Goal: Task Accomplishment & Management: Manage account settings

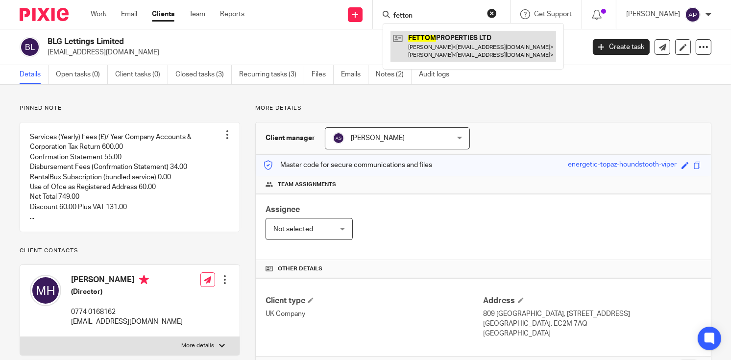
type input "fetton"
click at [467, 46] on link at bounding box center [474, 46] width 166 height 30
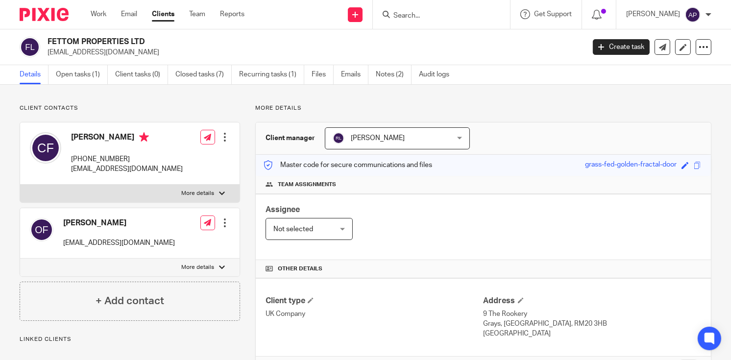
drag, startPoint x: 63, startPoint y: 220, endPoint x: 149, endPoint y: 220, distance: 86.3
click at [149, 220] on h4 "[PERSON_NAME]" at bounding box center [119, 223] width 112 height 10
copy h4 "[PERSON_NAME]"
drag, startPoint x: 72, startPoint y: 159, endPoint x: 129, endPoint y: 156, distance: 57.4
click at [129, 156] on p "+44 7931462584" at bounding box center [127, 159] width 112 height 10
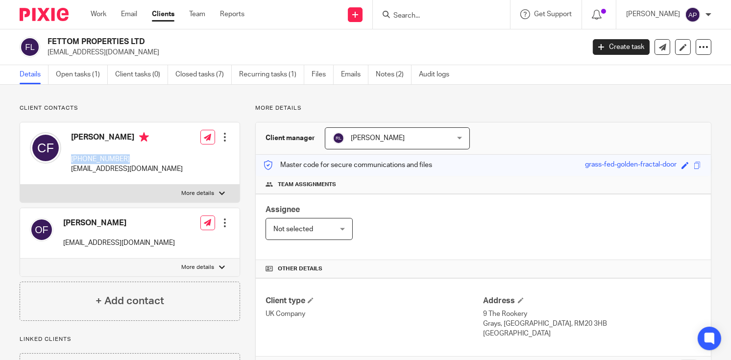
copy p "+44 7931462584"
click at [409, 17] on input "Search" at bounding box center [437, 16] width 88 height 9
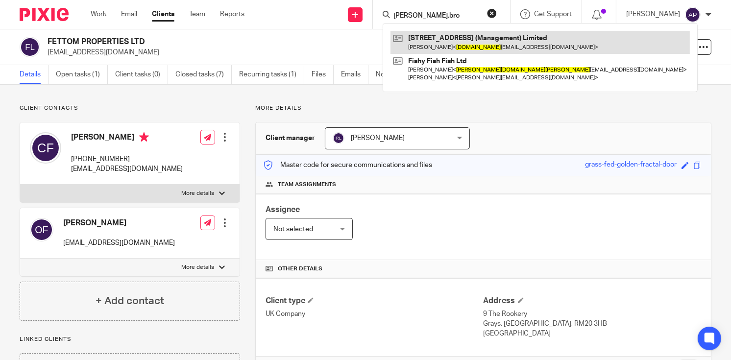
type input "joanna.bro"
click at [452, 41] on link at bounding box center [540, 42] width 299 height 23
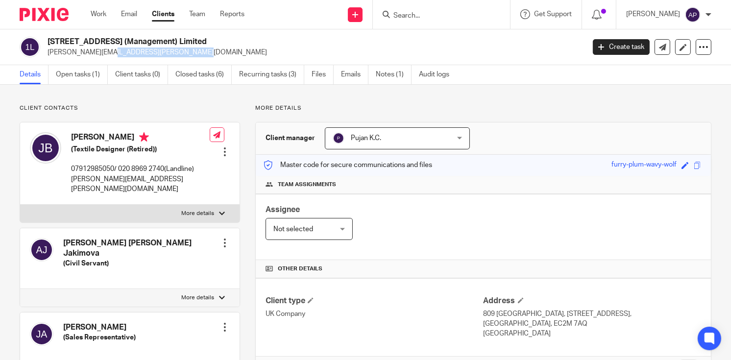
drag, startPoint x: 45, startPoint y: 52, endPoint x: 145, endPoint y: 53, distance: 99.5
click at [145, 53] on div "127 Sumatra Road (Management) Limited joanna.bowring@gmail.com" at bounding box center [299, 47] width 559 height 21
copy p "joanna.bowring@gmail.com"
click at [424, 16] on input "Search" at bounding box center [437, 16] width 88 height 9
type input "postal"
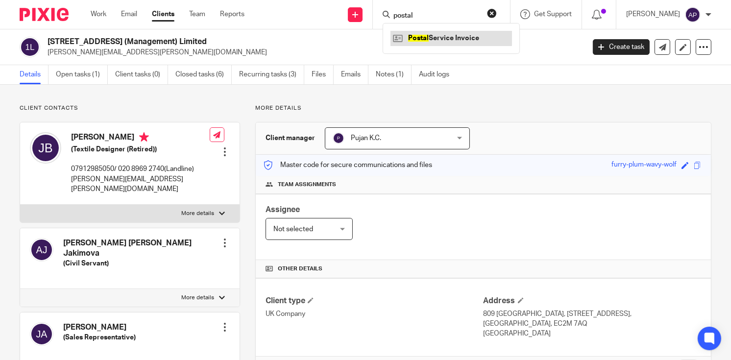
click at [462, 42] on link at bounding box center [452, 38] width 122 height 15
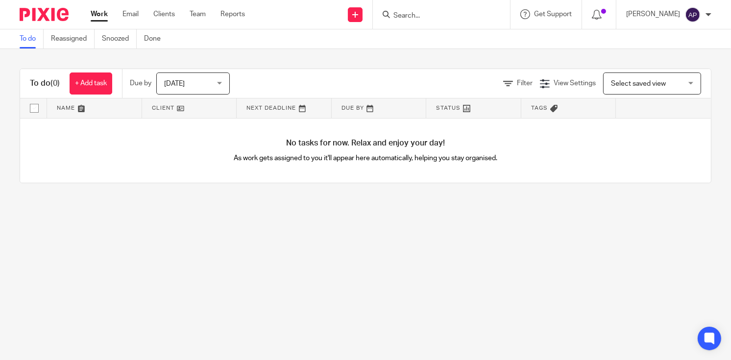
click at [409, 12] on input "Search" at bounding box center [437, 16] width 88 height 9
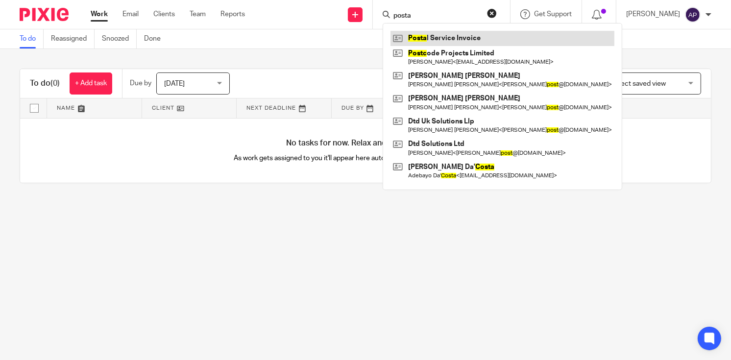
type input "posta"
click at [465, 39] on link at bounding box center [503, 38] width 224 height 15
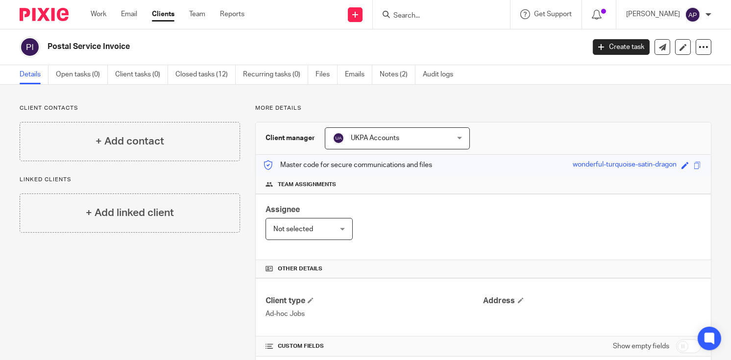
click at [415, 16] on input "Search" at bounding box center [437, 16] width 88 height 9
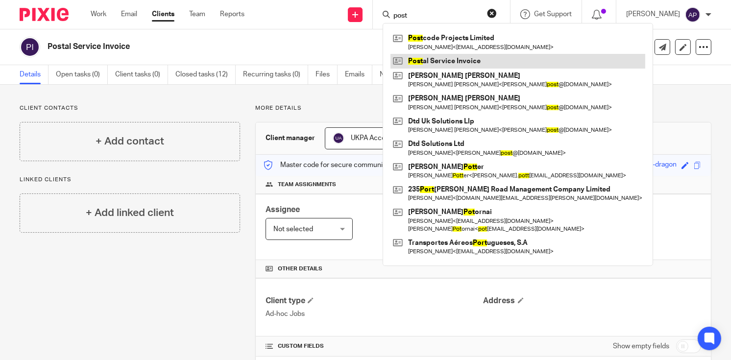
type input "post"
click at [473, 62] on link at bounding box center [518, 61] width 255 height 15
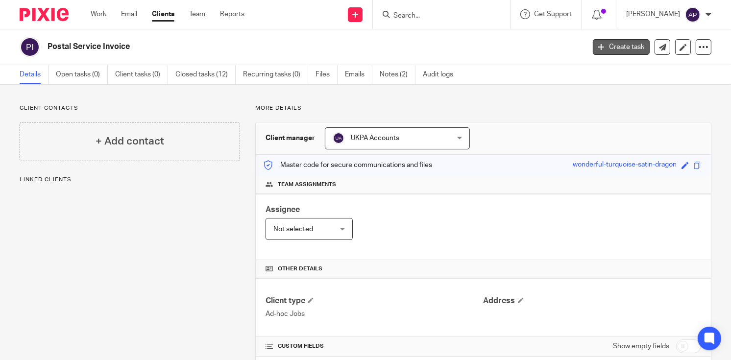
click at [623, 42] on link "Create task" at bounding box center [621, 47] width 57 height 16
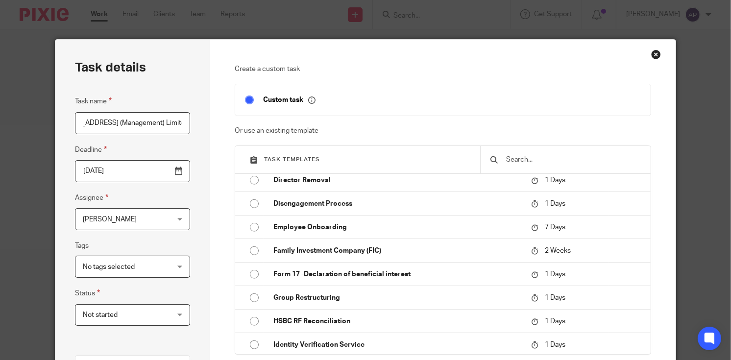
scroll to position [931, 0]
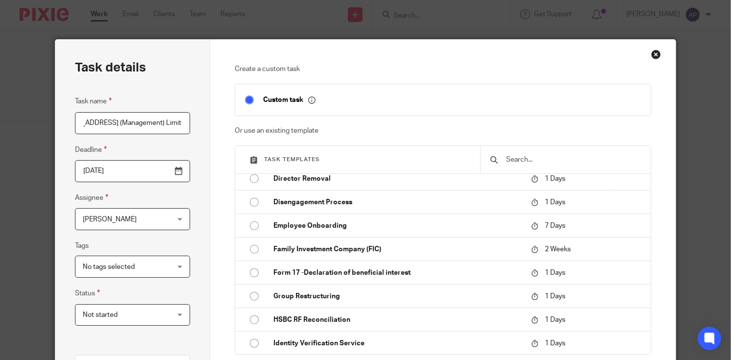
type input "[STREET_ADDRESS] (Management) Limited"
click at [512, 163] on input "text" at bounding box center [573, 159] width 136 height 11
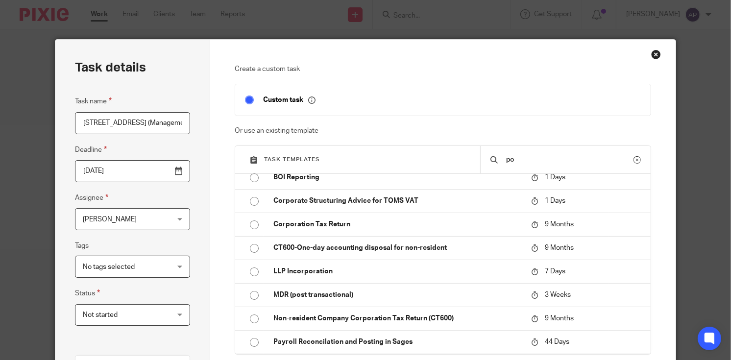
scroll to position [0, 0]
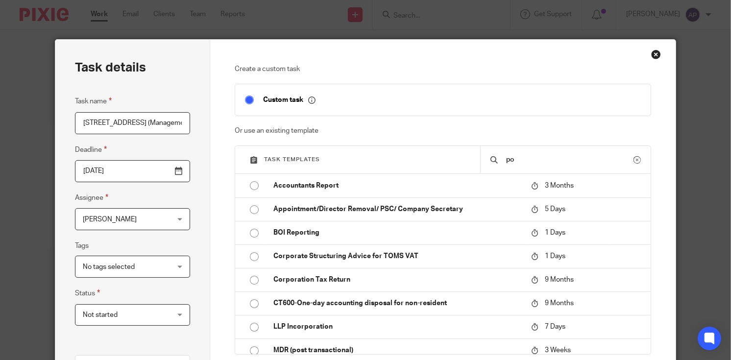
type input "p"
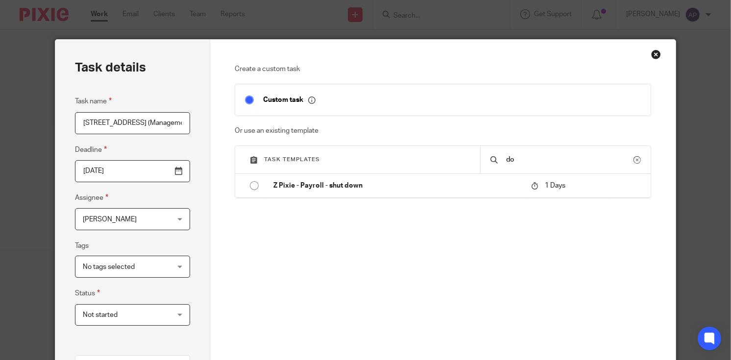
type input "d"
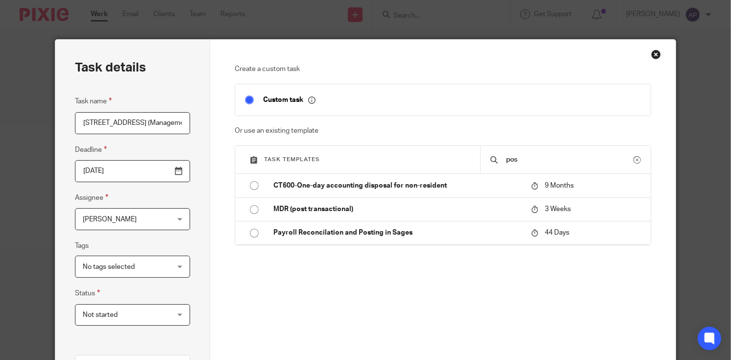
click at [516, 158] on input "pos" at bounding box center [569, 159] width 128 height 11
type input "p"
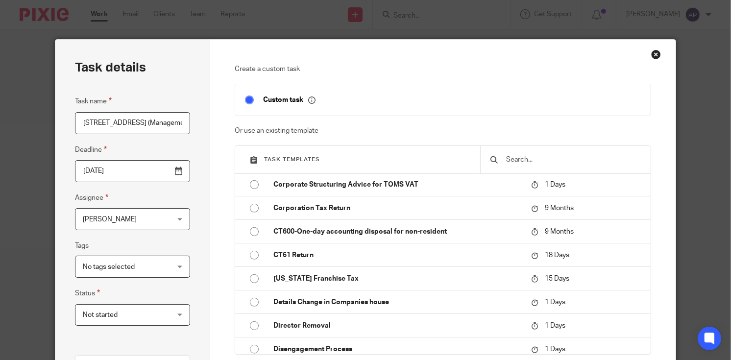
scroll to position [186, 0]
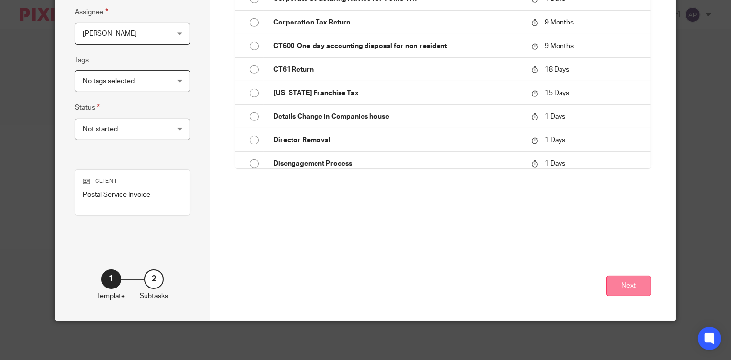
click at [633, 285] on button "Next" at bounding box center [628, 286] width 45 height 21
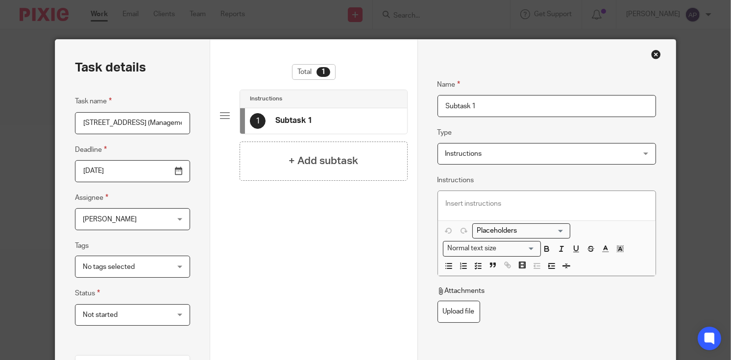
scroll to position [0, 0]
click at [479, 106] on input "Subtask 1" at bounding box center [547, 106] width 219 height 22
type input "S"
paste input "Postal Document"
type input "Postal Document"
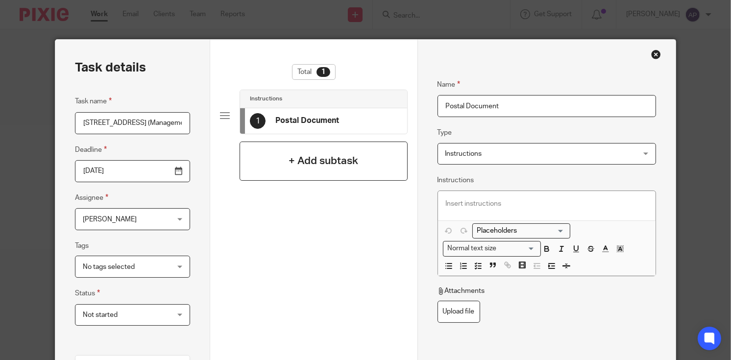
click at [362, 158] on div "+ Add subtask" at bounding box center [324, 161] width 168 height 39
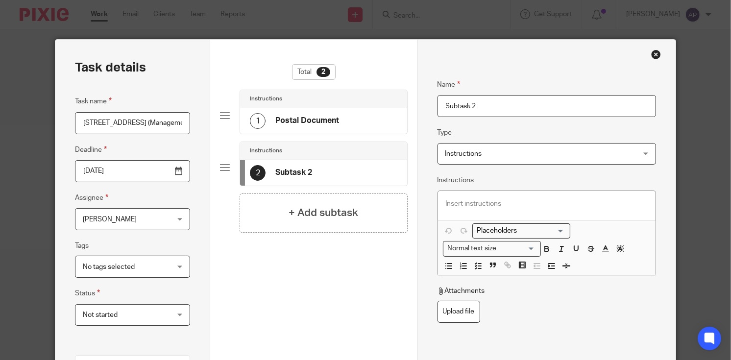
click at [479, 105] on input "Subtask 2" at bounding box center [547, 106] width 219 height 22
type input "S"
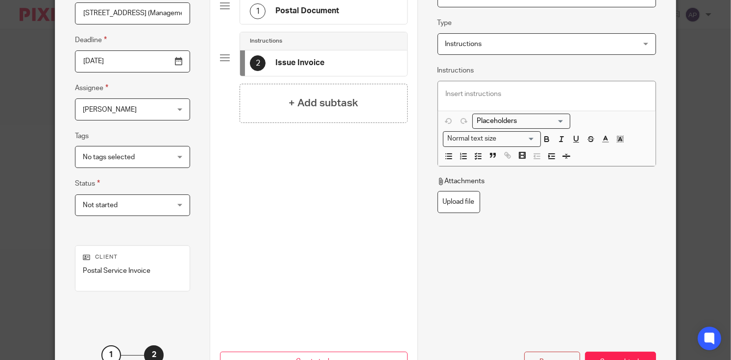
scroll to position [186, 0]
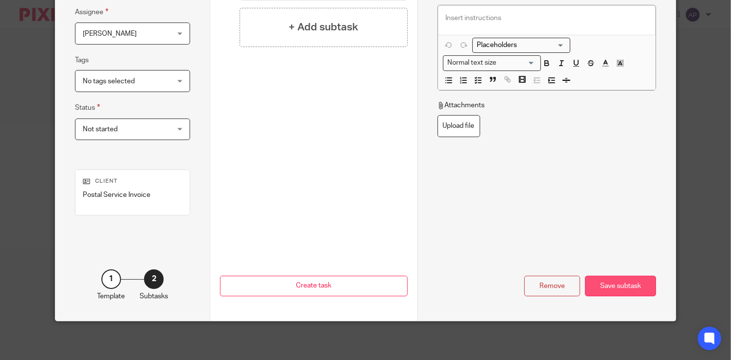
type input "Issue Invoice"
click at [604, 287] on div "Save subtask" at bounding box center [620, 286] width 71 height 21
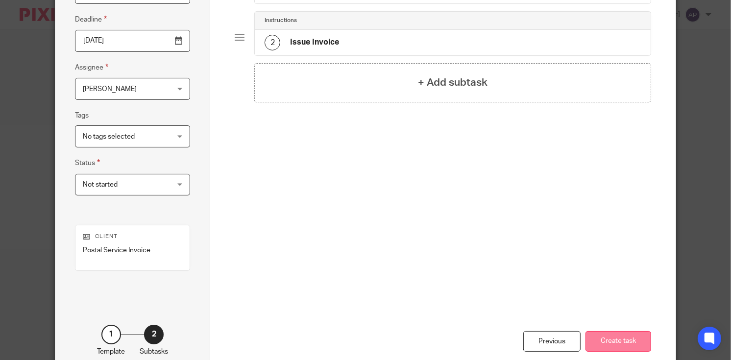
scroll to position [147, 0]
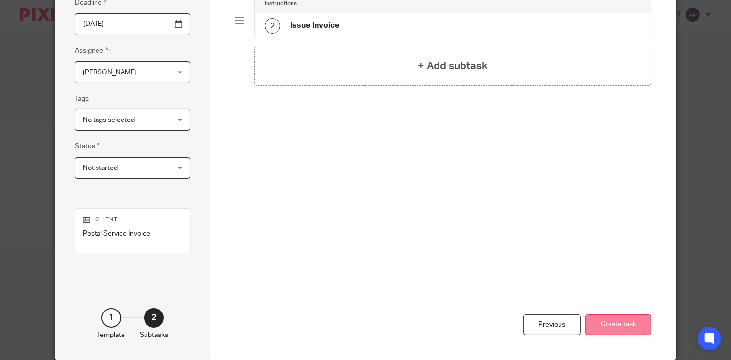
click at [628, 332] on button "Create task" at bounding box center [619, 325] width 66 height 21
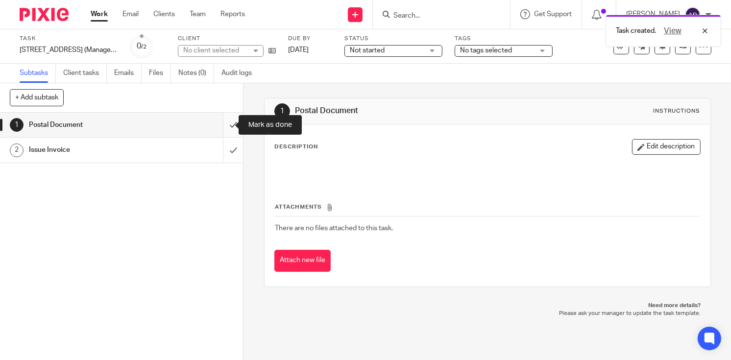
click at [222, 127] on input "submit" at bounding box center [121, 125] width 243 height 25
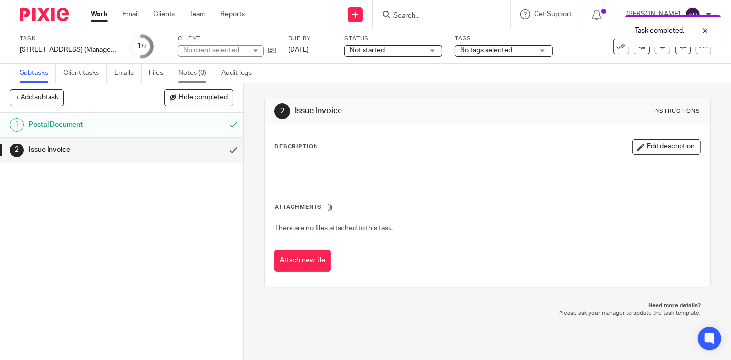
click at [188, 72] on link "Notes (0)" at bounding box center [196, 73] width 36 height 19
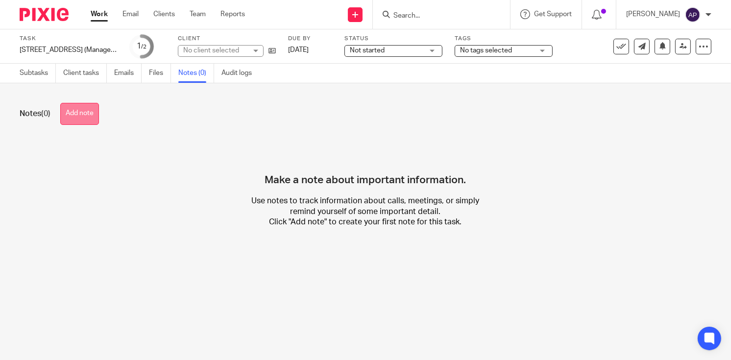
click at [77, 107] on button "Add note" at bounding box center [79, 114] width 39 height 22
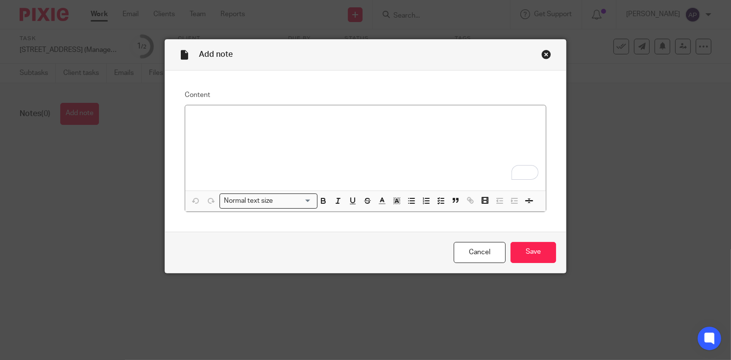
click at [201, 113] on p "To enrich screen reader interactions, please activate Accessibility in Grammarl…" at bounding box center [366, 118] width 346 height 10
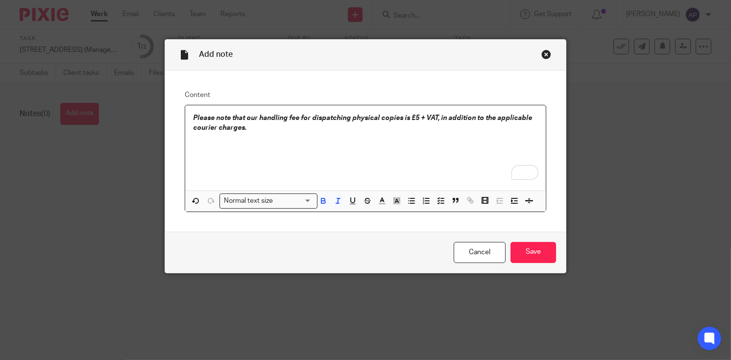
click at [435, 118] on em "Please note that our handling fee for dispatching physical copies is £5 + VAT, …" at bounding box center [363, 123] width 341 height 17
click at [406, 116] on em "Please note that our handling fee for dispatching physical copies is £5 + VAT, …" at bounding box center [364, 123] width 342 height 17
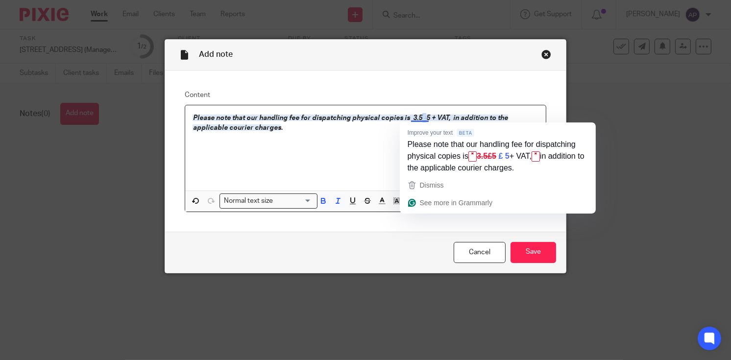
click at [421, 117] on em "Please note that our handling fee for dispatching physical copies is 3.5£5 + VA…" at bounding box center [351, 123] width 317 height 17
copy em "£"
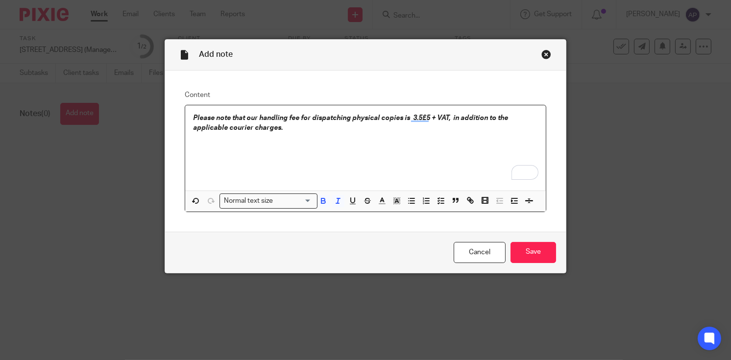
click at [406, 117] on em "Please note that our handling fee for dispatching physical copies is 3.5£5 + VA…" at bounding box center [351, 123] width 317 height 17
click at [422, 116] on em "Please note that our handling fee for dispatching physical copies is £ 3.5£5 + …" at bounding box center [353, 123] width 321 height 17
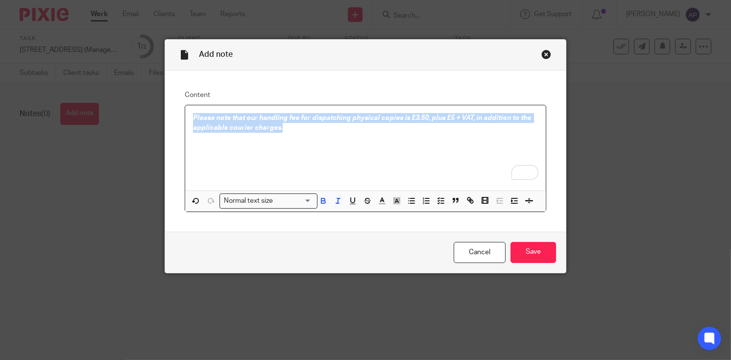
drag, startPoint x: 189, startPoint y: 117, endPoint x: 279, endPoint y: 125, distance: 91.1
click at [279, 125] on div "Please note that our handling fee for dispatching physical copies is £3.50, plu…" at bounding box center [365, 147] width 361 height 85
click at [320, 203] on icon "button" at bounding box center [323, 201] width 9 height 9
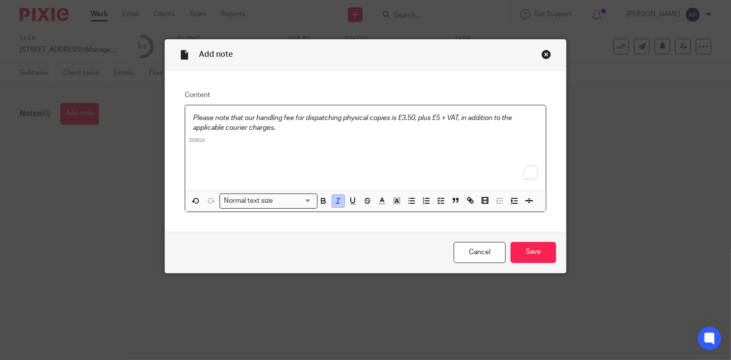
click at [334, 200] on icon "button" at bounding box center [338, 201] width 9 height 9
click at [281, 140] on p "To enrich screen reader interactions, please activate Accessibility in Grammarl…" at bounding box center [366, 138] width 346 height 10
click at [413, 117] on p "Please note that our handling fee for dispatching physical copies is £3.50, plu…" at bounding box center [366, 123] width 346 height 20
click at [535, 253] on input "Save" at bounding box center [534, 252] width 46 height 21
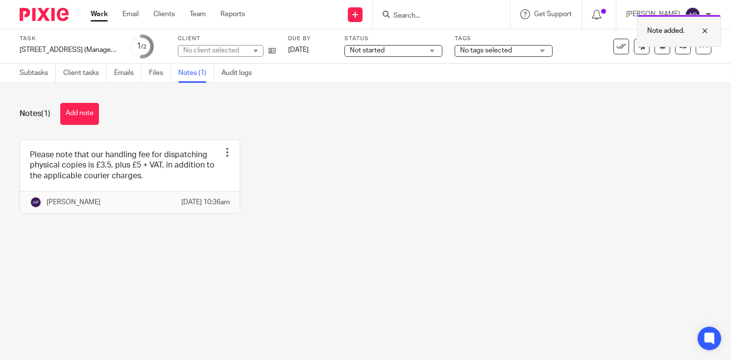
click at [638, 46] on div at bounding box center [638, 45] width 0 height 1
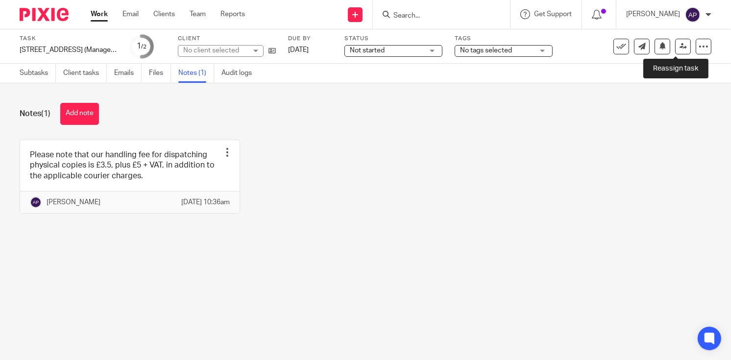
click at [680, 46] on icon at bounding box center [683, 46] width 7 height 7
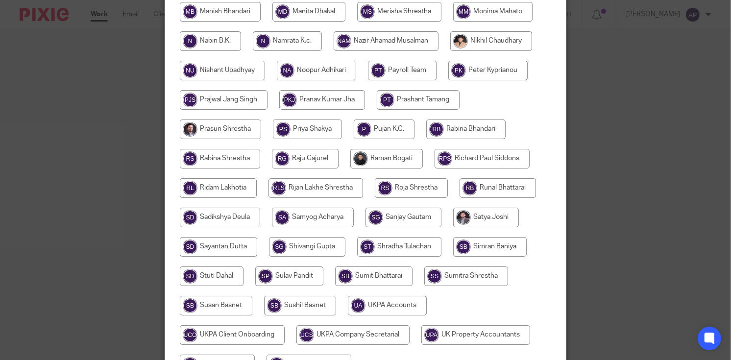
scroll to position [581, 0]
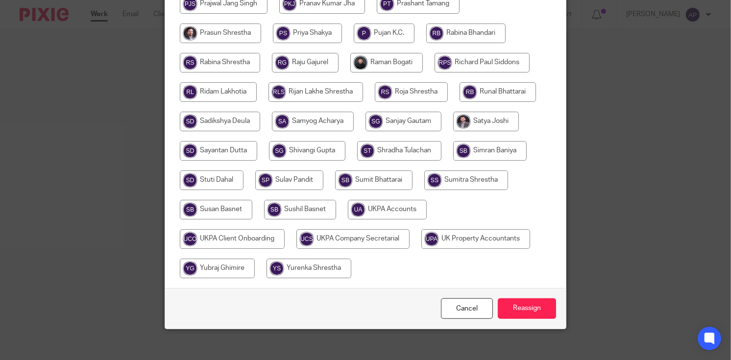
click at [389, 201] on input "radio" at bounding box center [387, 210] width 79 height 20
radio input "true"
click at [537, 302] on input "Reassign" at bounding box center [527, 308] width 58 height 21
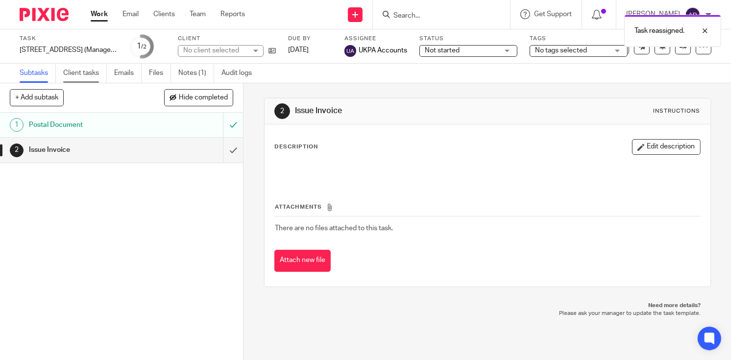
click at [75, 69] on link "Client tasks" at bounding box center [85, 73] width 44 height 19
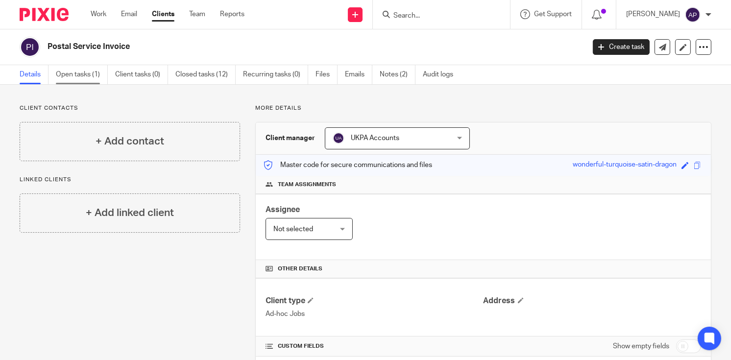
click at [94, 75] on link "Open tasks (1)" at bounding box center [82, 74] width 52 height 19
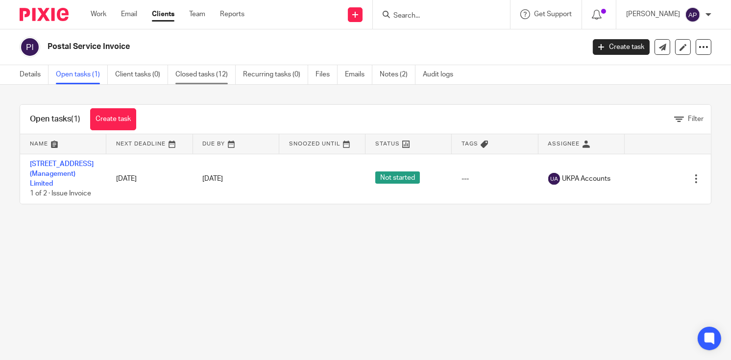
click at [208, 71] on link "Closed tasks (12)" at bounding box center [205, 74] width 60 height 19
